Goal: Task Accomplishment & Management: Use online tool/utility

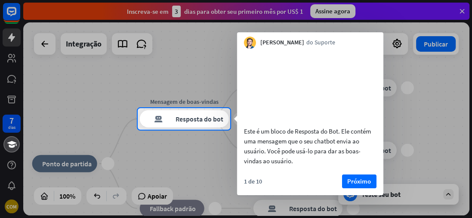
click at [183, 65] on div at bounding box center [236, 54] width 472 height 108
click at [317, 93] on video at bounding box center [310, 86] width 133 height 66
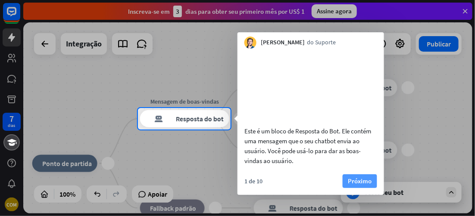
click at [361, 185] on font "Próximo" at bounding box center [359, 181] width 24 height 8
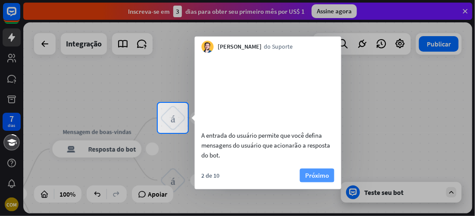
click at [319, 179] on font "Próximo" at bounding box center [317, 175] width 24 height 8
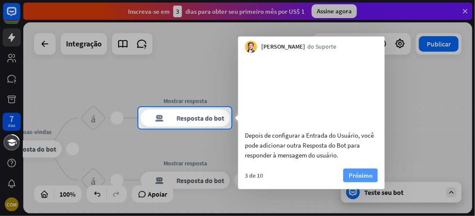
click at [360, 179] on font "Próximo" at bounding box center [360, 175] width 24 height 8
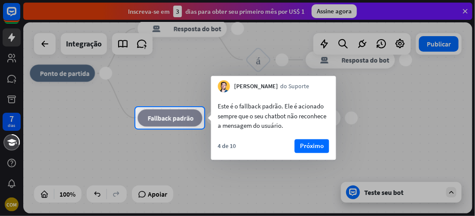
click at [312, 140] on font "Próximo" at bounding box center [312, 146] width 24 height 12
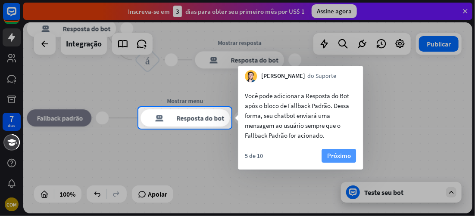
click at [333, 158] on font "Próximo" at bounding box center [339, 156] width 24 height 8
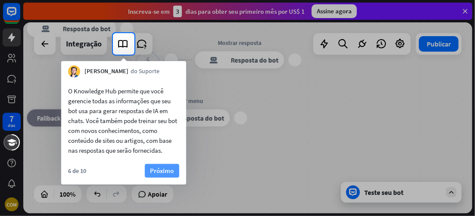
click at [163, 173] on font "Próximo" at bounding box center [162, 171] width 24 height 8
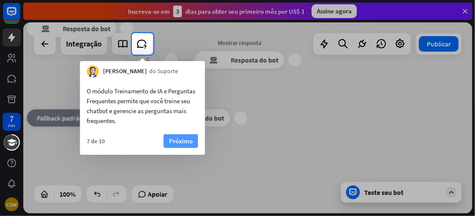
click at [181, 140] on font "Próximo" at bounding box center [181, 141] width 24 height 8
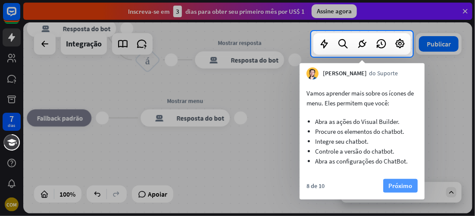
click at [400, 183] on font "Próximo" at bounding box center [400, 186] width 24 height 8
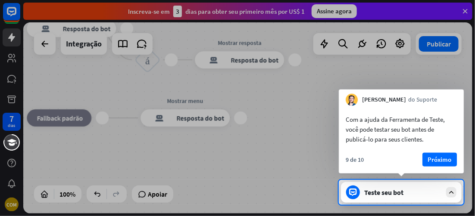
click at [441, 161] on font "Próximo" at bounding box center [440, 159] width 24 height 8
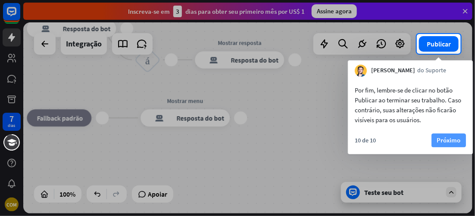
click at [452, 141] on font "Próximo" at bounding box center [449, 140] width 24 height 8
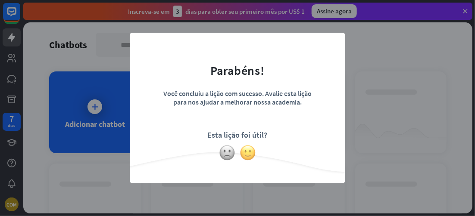
click at [252, 150] on img at bounding box center [247, 153] width 16 height 16
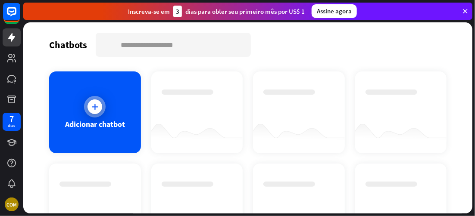
click at [105, 118] on div "Adicionar chatbot" at bounding box center [95, 112] width 92 height 82
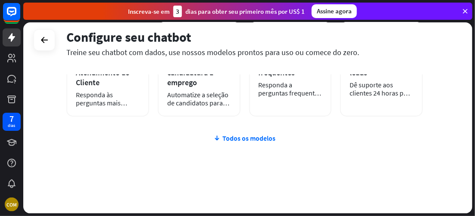
scroll to position [220, 0]
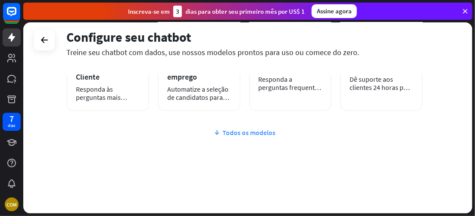
click at [255, 133] on font "Todos os modelos" at bounding box center [249, 132] width 53 height 9
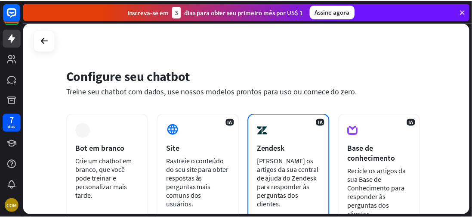
scroll to position [0, 0]
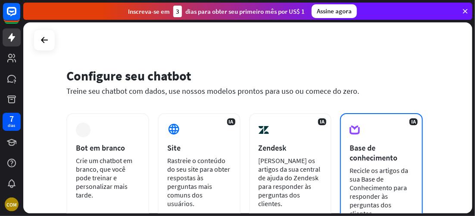
click at [413, 122] on font "IA" at bounding box center [413, 121] width 5 height 6
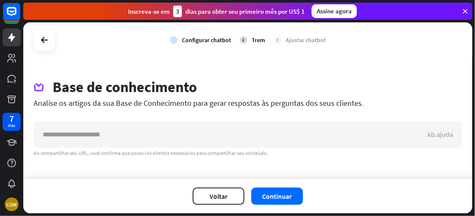
drag, startPoint x: 368, startPoint y: 9, endPoint x: 363, endPoint y: 28, distance: 19.8
click at [364, 28] on div "fechar Ajuda do produto Primeiros passos Comece a usar o ChatBot Central de Aju…" at bounding box center [248, 108] width 451 height 216
drag, startPoint x: 82, startPoint y: 10, endPoint x: 99, endPoint y: 12, distance: 16.5
click at [99, 12] on div "Inscreva-se em 3 [PERSON_NAME] para obter seu primeiro mês por US$ 1 Assine ago…" at bounding box center [247, 11] width 449 height 17
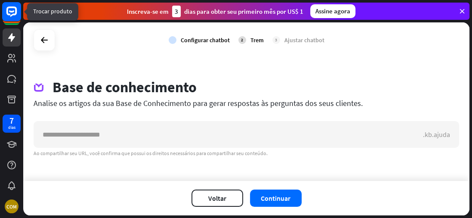
click at [15, 14] on icon at bounding box center [11, 11] width 10 height 10
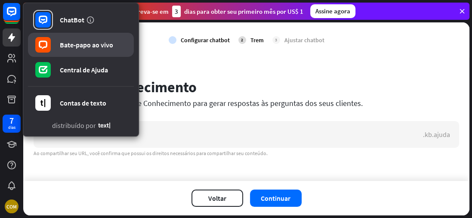
click at [76, 47] on font "Bate-papo ao vivo" at bounding box center [86, 44] width 53 height 9
